Goal: Information Seeking & Learning: Learn about a topic

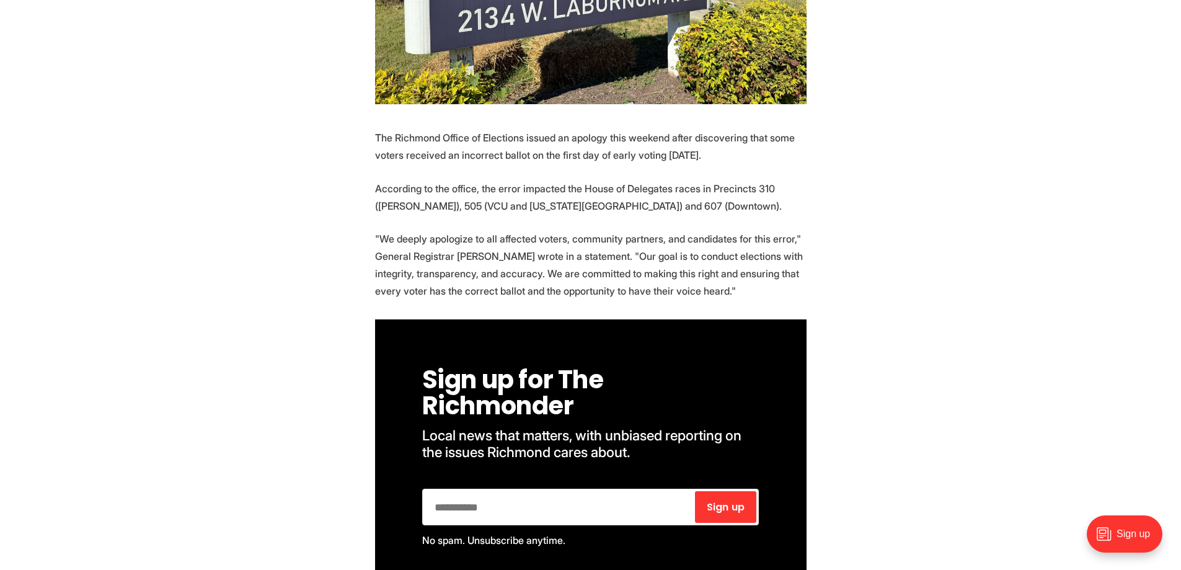
scroll to position [496, 0]
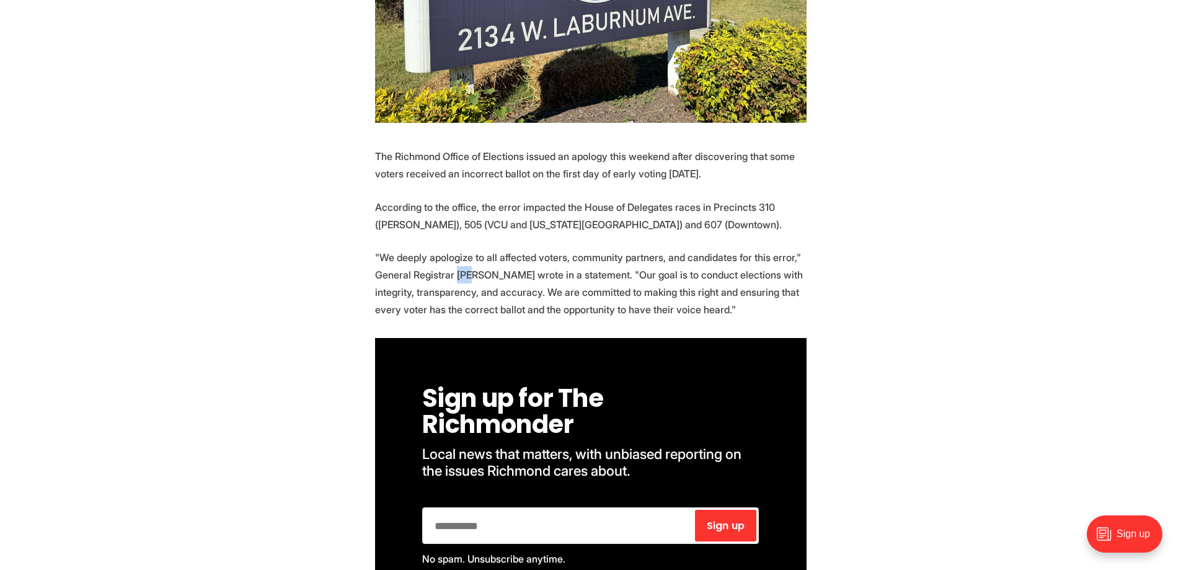
drag, startPoint x: 493, startPoint y: 248, endPoint x: 508, endPoint y: 244, distance: 15.5
click at [508, 249] on p ""We deeply apologize to all affected voters, community partners, and candidates…" at bounding box center [590, 283] width 431 height 69
click at [544, 277] on p ""We deeply apologize to all affected voters, community partners, and candidates…" at bounding box center [590, 283] width 431 height 69
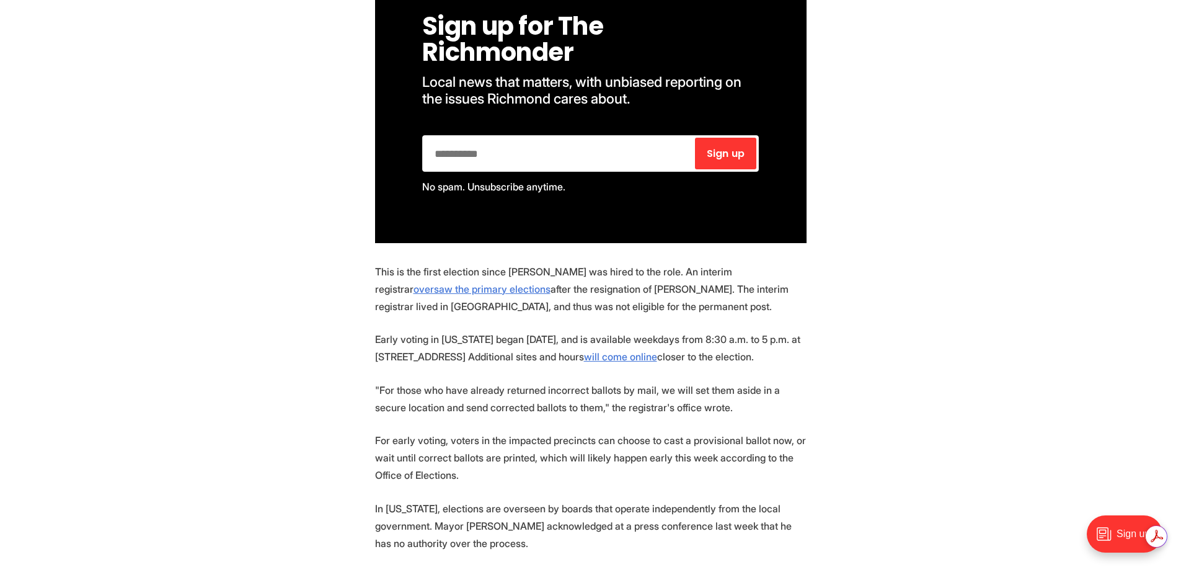
scroll to position [930, 0]
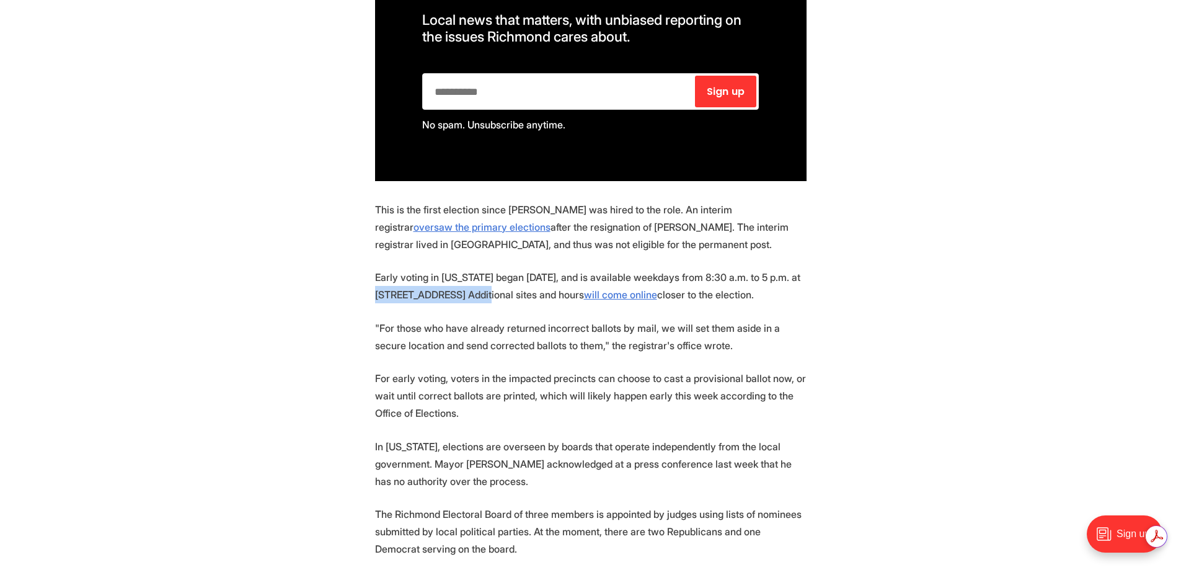
drag, startPoint x: 385, startPoint y: 291, endPoint x: 498, endPoint y: 286, distance: 113.6
click at [498, 286] on p "Early voting in [US_STATE] began [DATE], and is available weekdays from 8:30 a.…" at bounding box center [590, 285] width 431 height 35
click at [490, 303] on p "Early voting in [US_STATE] began [DATE], and is available weekdays from 8:30 a.…" at bounding box center [590, 285] width 431 height 35
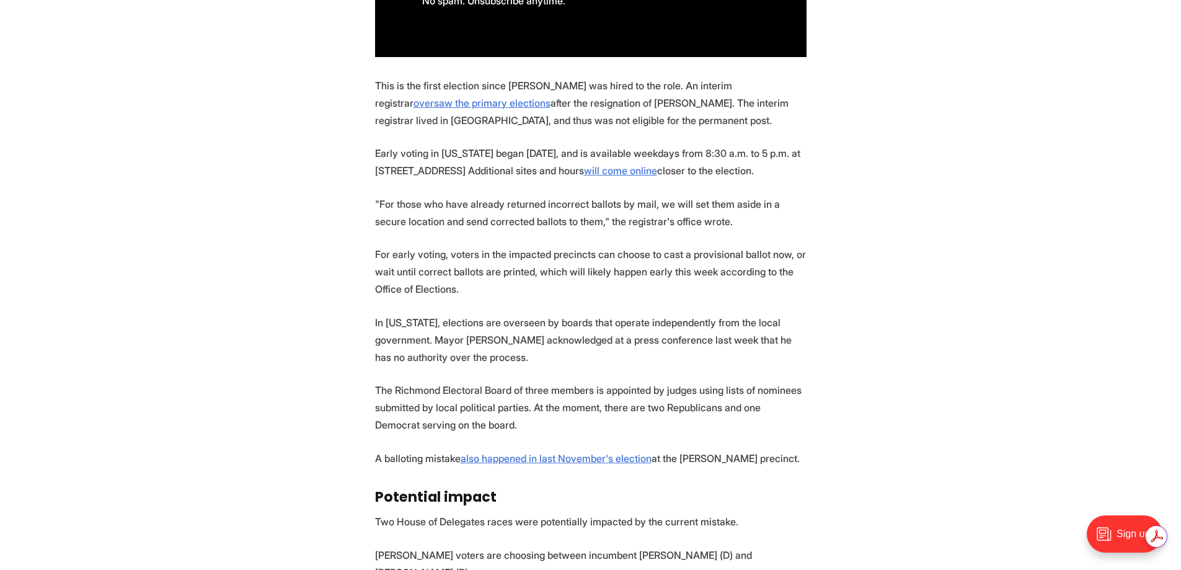
scroll to position [1116, 0]
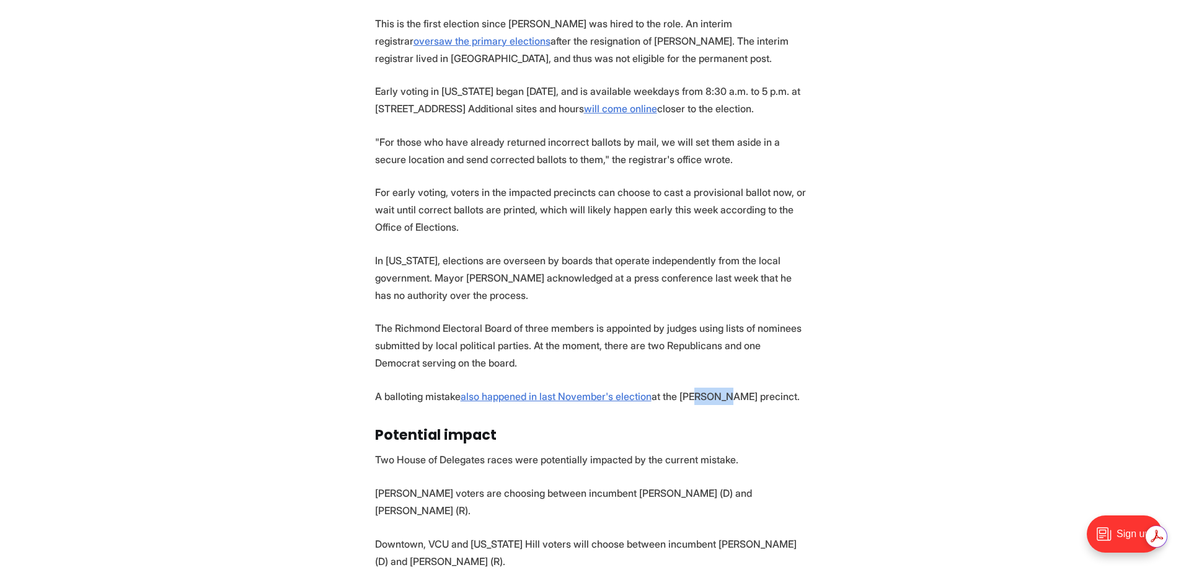
drag, startPoint x: 711, startPoint y: 400, endPoint x: 734, endPoint y: 400, distance: 22.9
click at [734, 400] on p "A balloting mistake also happened in last November's election at the [PERSON_NA…" at bounding box center [590, 395] width 431 height 17
click at [648, 430] on section "The Richmond Office of Elections issued an apology this weekend after discoveri…" at bounding box center [590, 196] width 1181 height 1336
drag, startPoint x: 399, startPoint y: 334, endPoint x: 518, endPoint y: 333, distance: 119.6
click at [518, 333] on p "The Richmond Electoral Board of three members is appointed by judges using list…" at bounding box center [590, 345] width 431 height 52
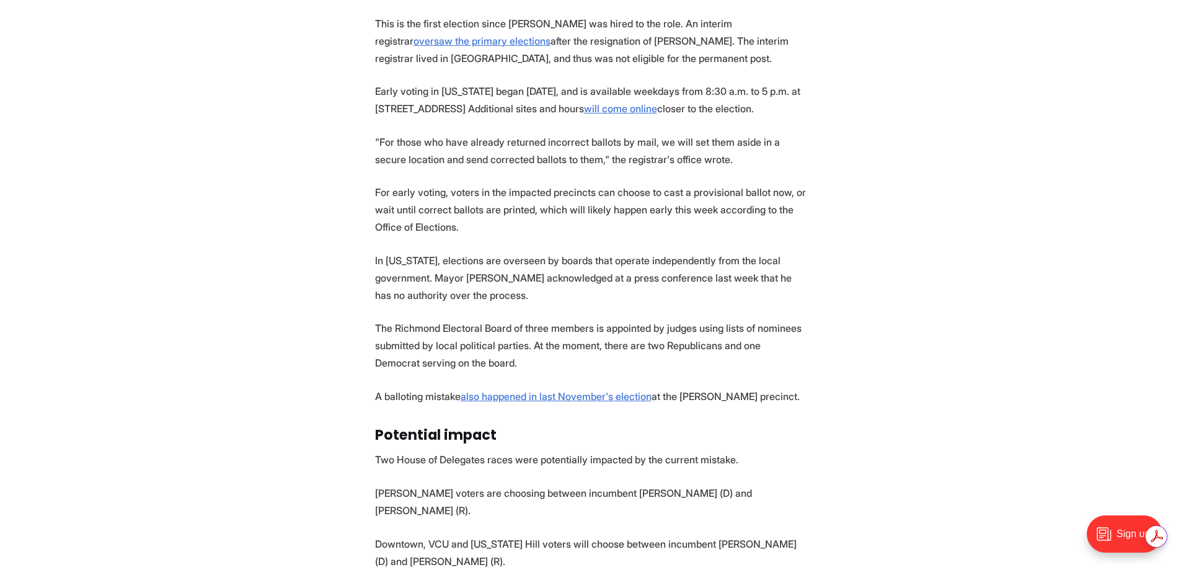
click at [491, 359] on p "The Richmond Electoral Board of three members is appointed by judges using list…" at bounding box center [590, 345] width 431 height 52
click at [398, 332] on p "The Richmond Electoral Board of three members is appointed by judges using list…" at bounding box center [590, 345] width 431 height 52
drag, startPoint x: 398, startPoint y: 332, endPoint x: 423, endPoint y: 331, distance: 24.8
click at [423, 331] on p "The Richmond Electoral Board of three members is appointed by judges using list…" at bounding box center [590, 345] width 431 height 52
click at [487, 358] on p "The Richmond Electoral Board of three members is appointed by judges using list…" at bounding box center [590, 345] width 431 height 52
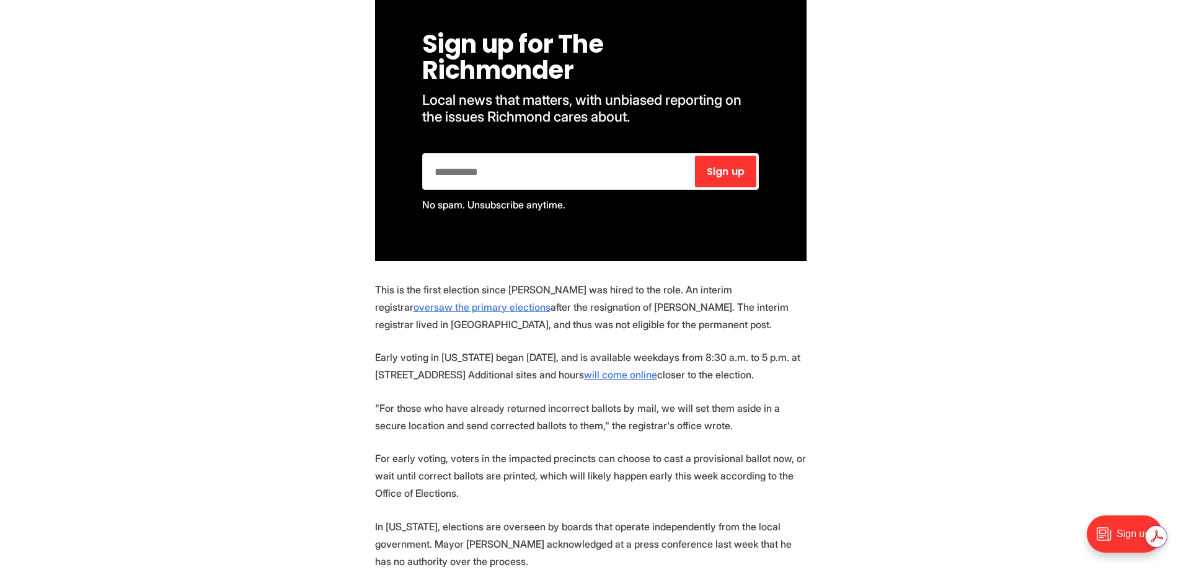
scroll to position [806, 0]
